Goal: Information Seeking & Learning: Learn about a topic

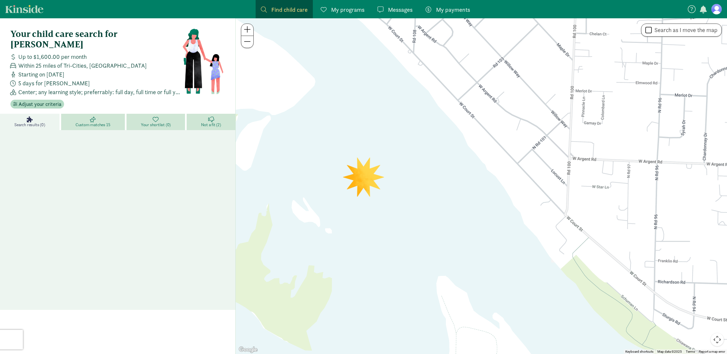
click at [391, 15] on link "Messages Messages" at bounding box center [394, 9] width 45 height 18
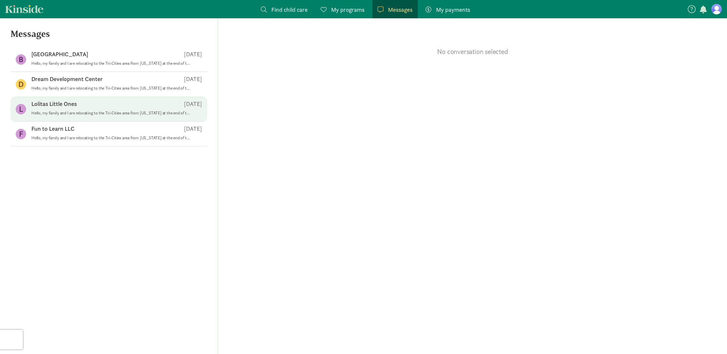
click at [141, 107] on div "Lolitas Little Ones [DATE]" at bounding box center [116, 105] width 171 height 10
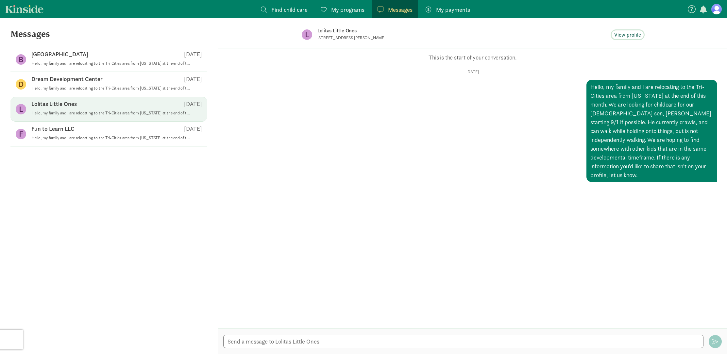
click at [637, 36] on span "View profile" at bounding box center [627, 35] width 27 height 8
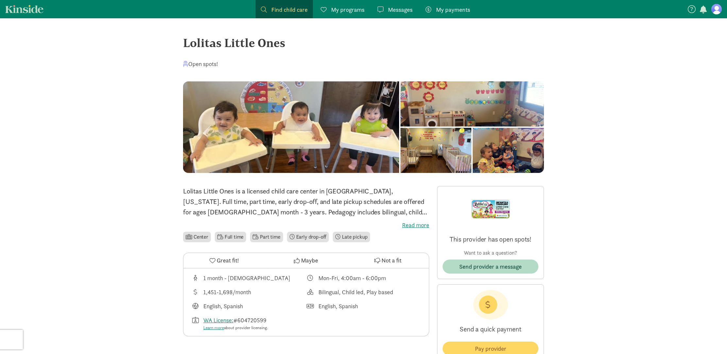
scroll to position [0, 0]
click at [422, 224] on label "Read more" at bounding box center [306, 225] width 246 height 8
click at [0, 0] on input "Read more" at bounding box center [0, 0] width 0 height 0
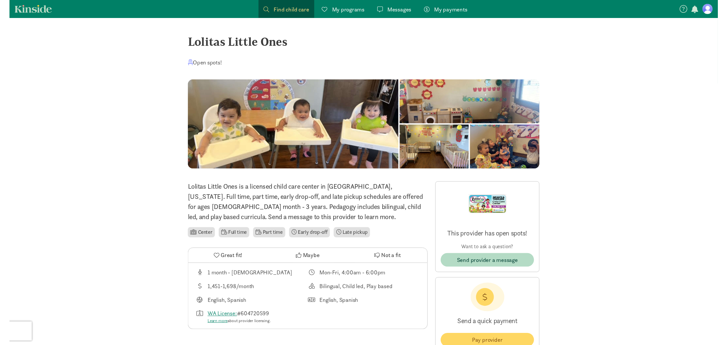
scroll to position [0, 0]
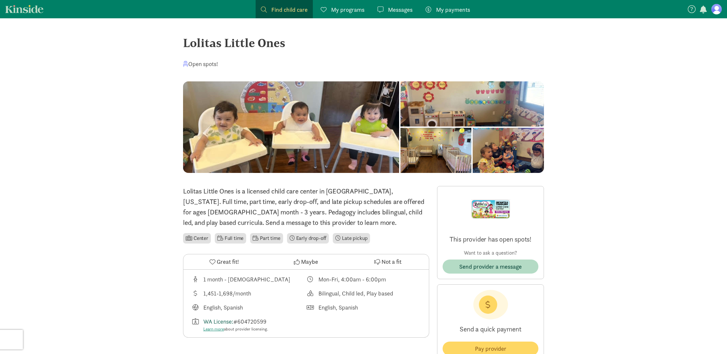
click at [226, 321] on link "WA License:" at bounding box center [218, 322] width 30 height 8
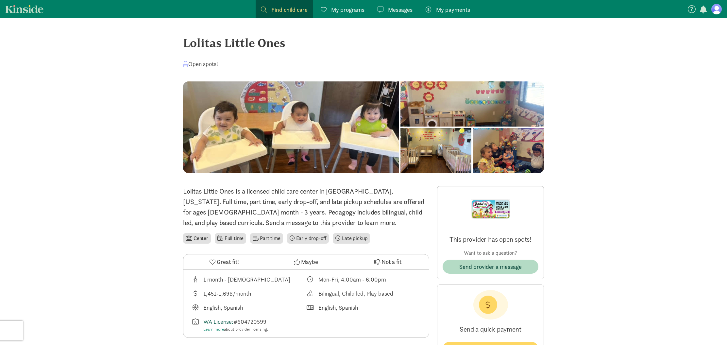
scroll to position [0, 0]
click at [283, 11] on span "Find child care" at bounding box center [289, 9] width 36 height 9
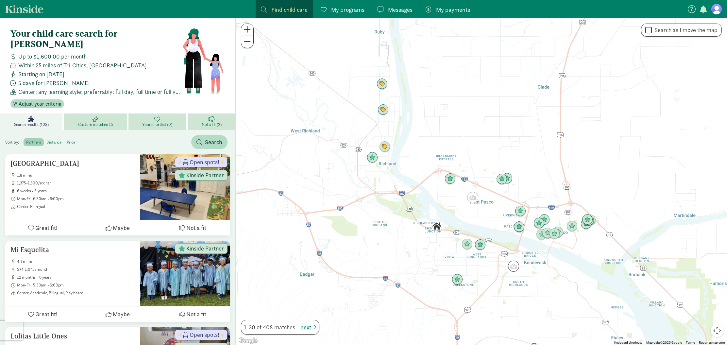
scroll to position [1, 0]
click at [405, 10] on span "Messages" at bounding box center [400, 9] width 25 height 9
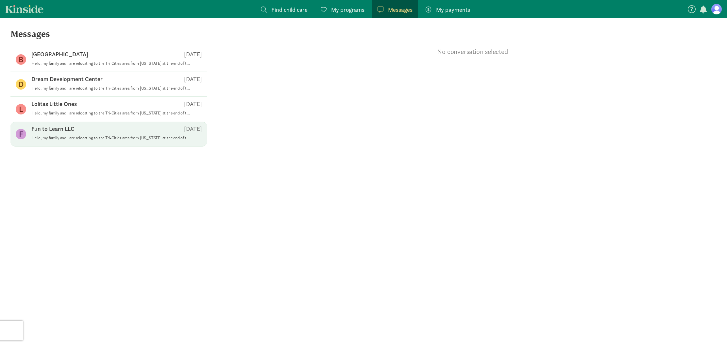
click at [61, 128] on p "Fun to Learn LLC" at bounding box center [52, 129] width 43 height 8
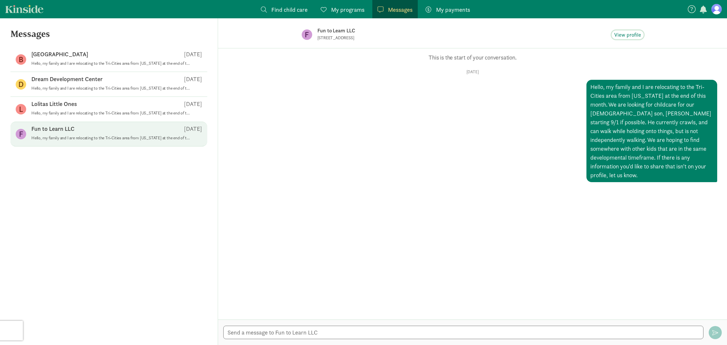
click at [626, 37] on span "View profile" at bounding box center [627, 35] width 27 height 8
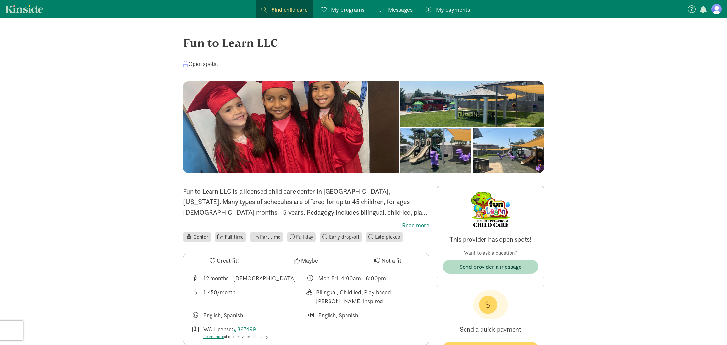
click at [420, 223] on label "Read more" at bounding box center [306, 225] width 246 height 8
click at [0, 0] on input "Read more" at bounding box center [0, 0] width 0 height 0
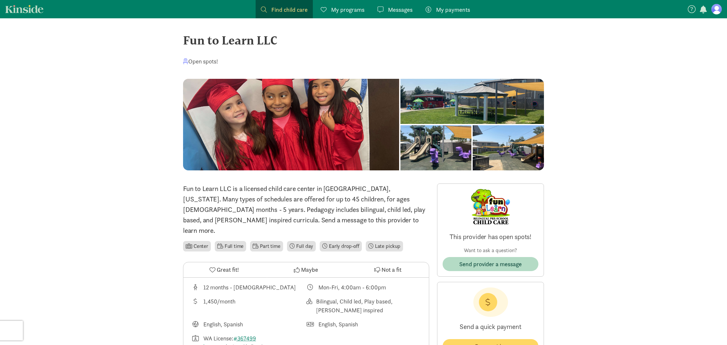
scroll to position [8, 0]
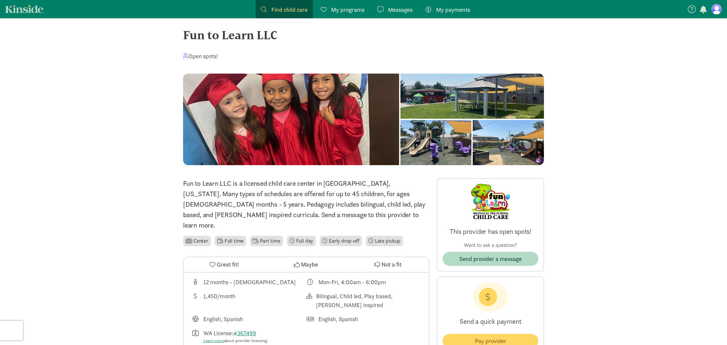
click at [414, 12] on link "Messages Messages" at bounding box center [394, 9] width 45 height 18
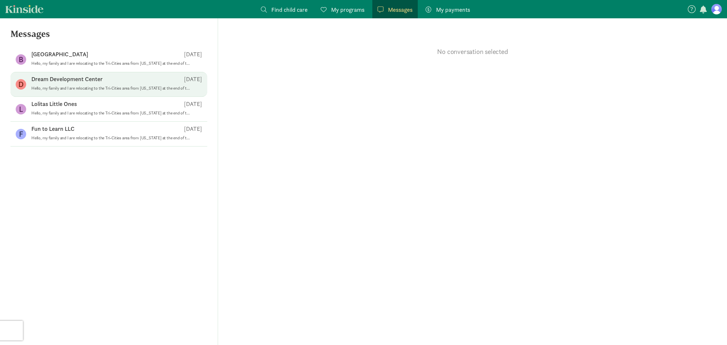
click at [73, 82] on p "Dream Development Center" at bounding box center [66, 79] width 71 height 8
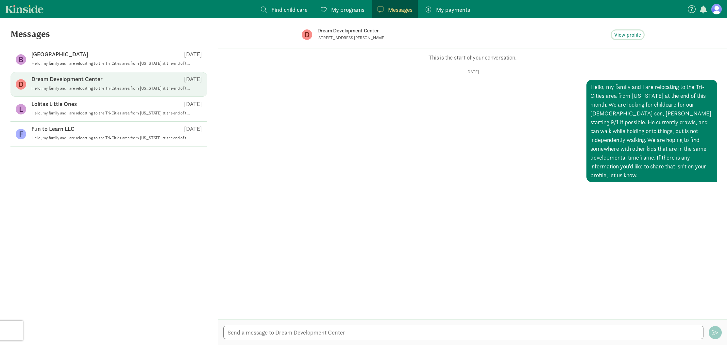
click at [623, 34] on span "View profile" at bounding box center [627, 35] width 27 height 8
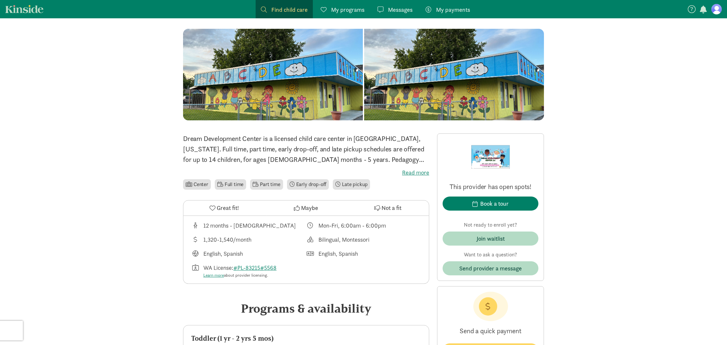
scroll to position [55, 0]
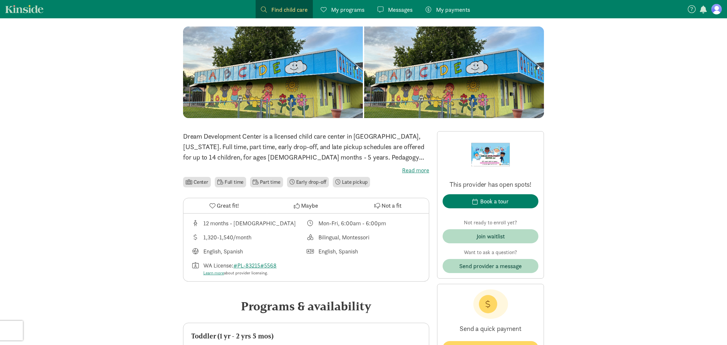
click at [417, 170] on label "Read more" at bounding box center [306, 170] width 246 height 8
click at [0, 0] on input "Read more" at bounding box center [0, 0] width 0 height 0
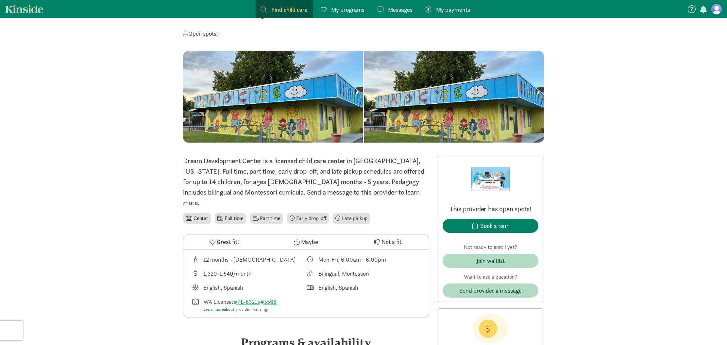
scroll to position [40, 0]
